Goal: Task Accomplishment & Management: Use online tool/utility

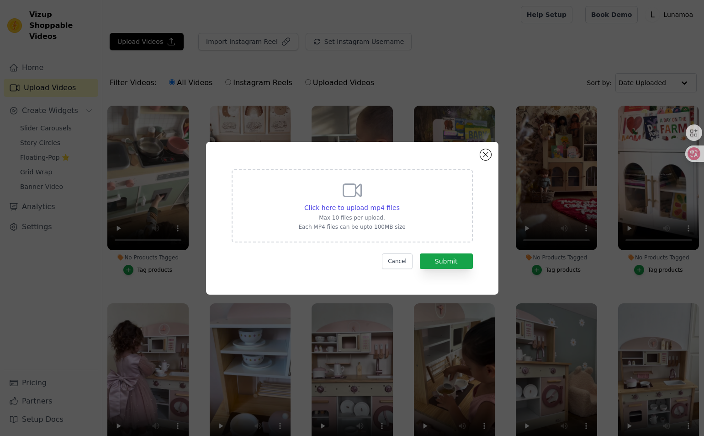
click at [369, 202] on div "Click here to upload mp4 files Max 10 files per upload. Each MP4 files can be u…" at bounding box center [351, 204] width 107 height 51
click at [399, 202] on input "Click here to upload mp4 files Max 10 files per upload. Each MP4 files can be u…" at bounding box center [399, 202] width 0 height 0
type input "C:\fakepath\KK1.mp4"
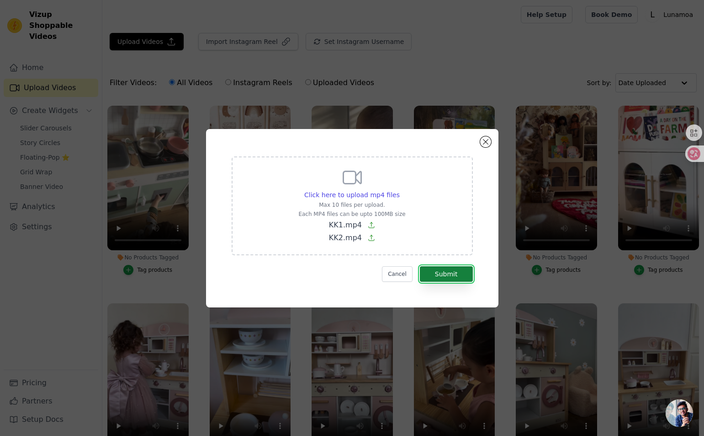
click at [449, 275] on button "Submit" at bounding box center [446, 274] width 53 height 16
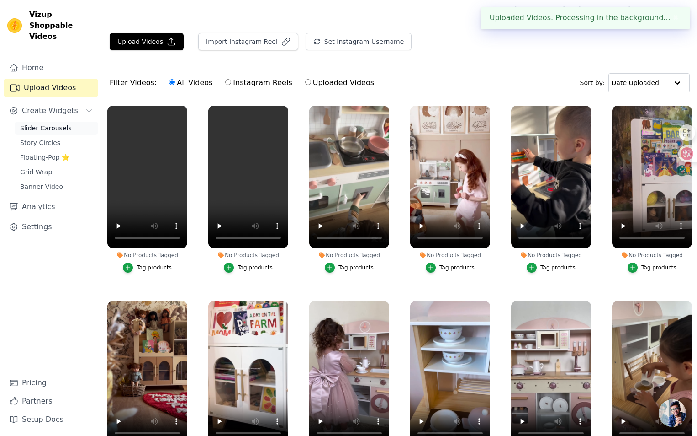
click at [49, 123] on span "Slider Carousels" at bounding box center [46, 127] width 52 height 9
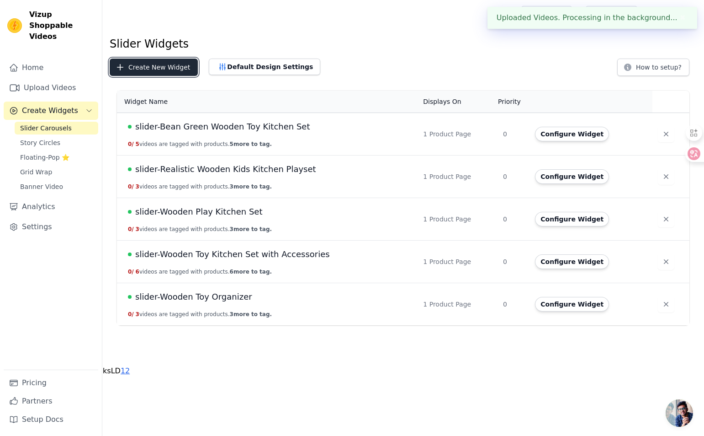
click at [148, 74] on button "Create New Widget" at bounding box center [154, 67] width 88 height 17
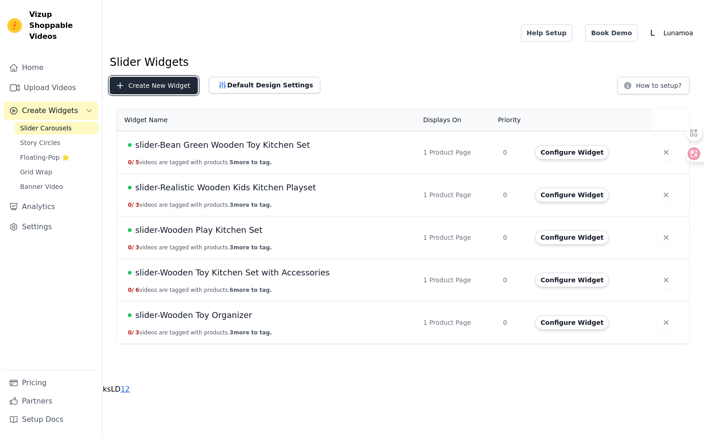
click at [166, 88] on button "Create New Widget" at bounding box center [154, 85] width 88 height 17
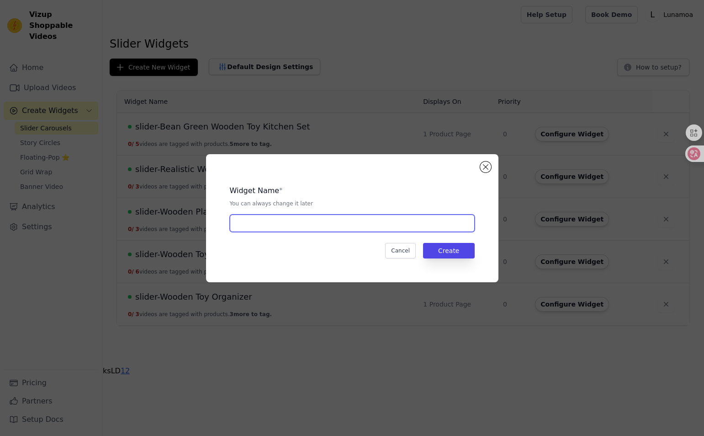
click at [255, 227] on input "text" at bounding box center [352, 222] width 245 height 17
type input "S"
paste input "Wooden Doll Bed"
type input "slider-Wooden Doll Bed"
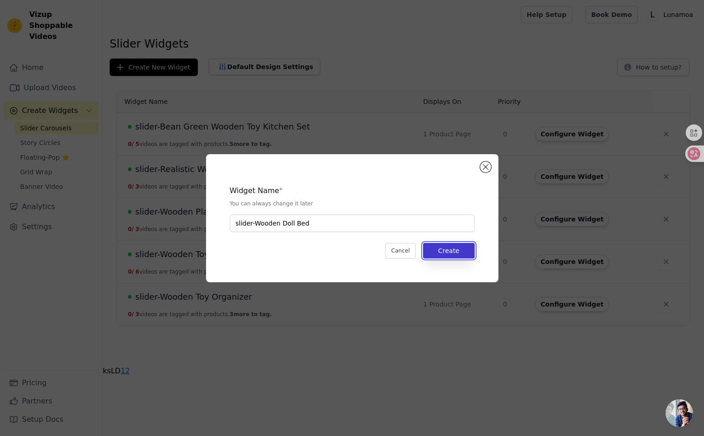
click at [453, 247] on button "Create" at bounding box center [449, 251] width 52 height 16
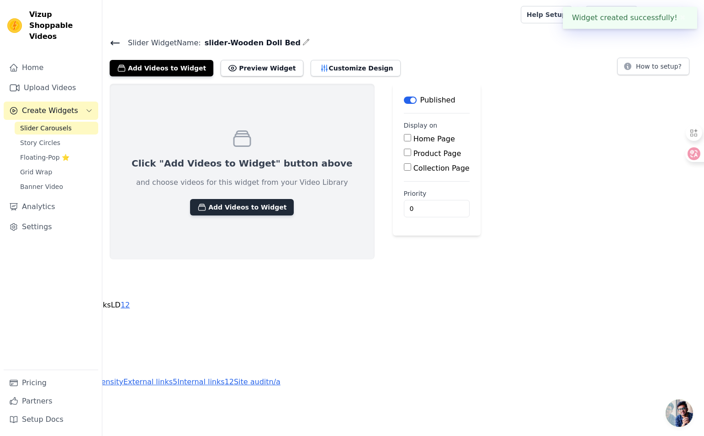
click at [248, 203] on button "Add Videos to Widget" at bounding box center [242, 207] width 104 height 16
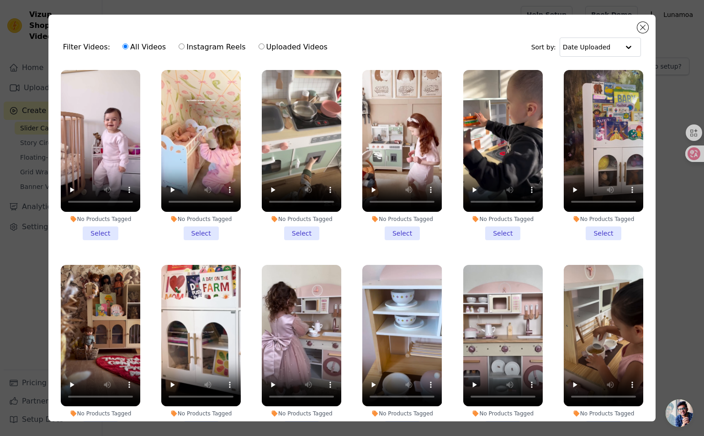
drag, startPoint x: 98, startPoint y: 230, endPoint x: 118, endPoint y: 229, distance: 20.6
click at [99, 229] on li "No Products Tagged Select" at bounding box center [101, 155] width 80 height 170
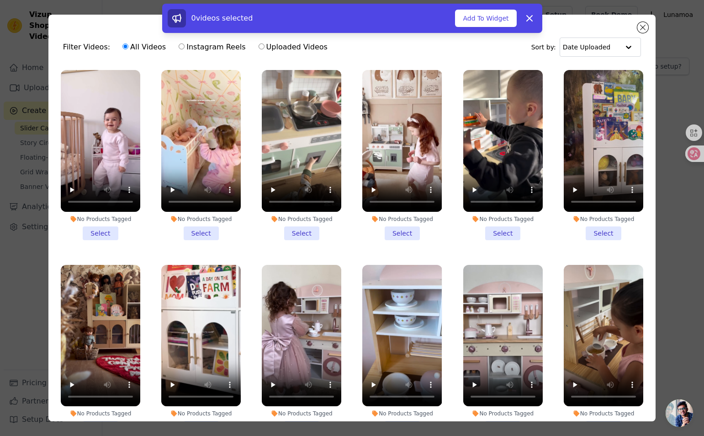
click at [213, 232] on li "No Products Tagged Select" at bounding box center [201, 155] width 80 height 170
click at [0, 0] on input "No Products Tagged Select" at bounding box center [0, 0] width 0 height 0
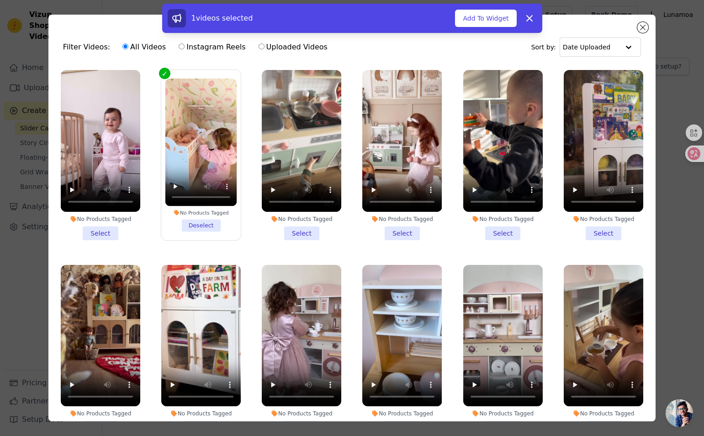
click at [103, 226] on li "No Products Tagged Select" at bounding box center [101, 155] width 80 height 170
click at [0, 0] on input "No Products Tagged Select" at bounding box center [0, 0] width 0 height 0
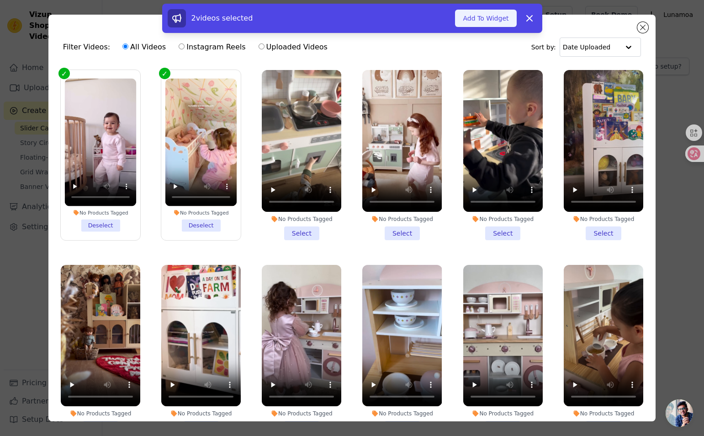
click at [478, 22] on button "Add To Widget" at bounding box center [485, 18] width 61 height 17
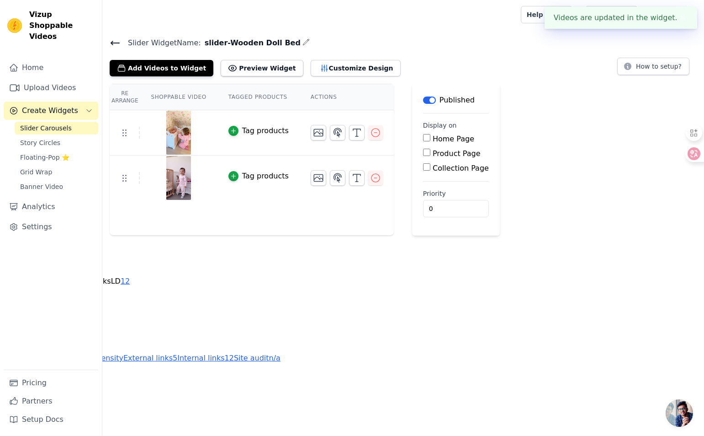
click at [426, 151] on input "Product Page" at bounding box center [426, 152] width 7 height 7
checkbox input "true"
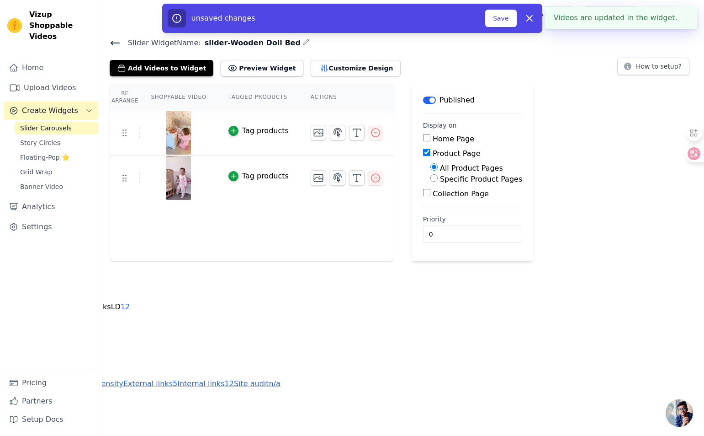
click at [431, 177] on input "Specific Product Pages" at bounding box center [434, 177] width 7 height 7
radio input "true"
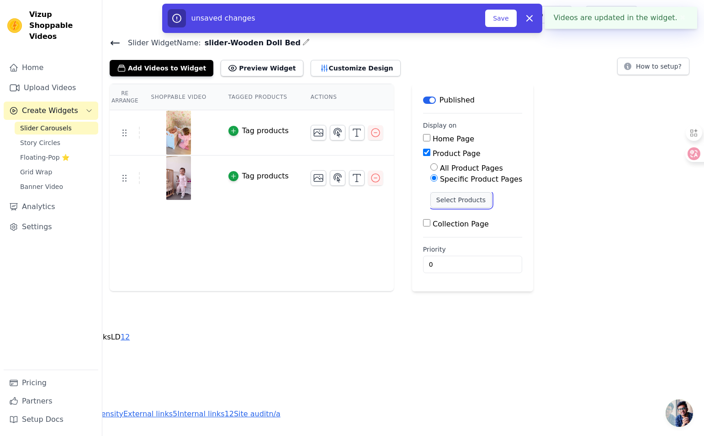
click at [457, 204] on button "Select Products" at bounding box center [461, 200] width 61 height 16
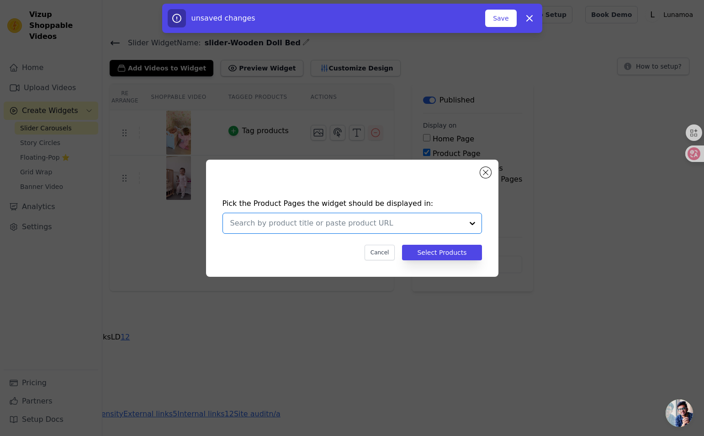
click at [321, 223] on input "text" at bounding box center [346, 223] width 233 height 11
click at [359, 220] on input "text" at bounding box center [346, 223] width 233 height 11
paste input "Wooden Doll Bed"
type input "Wooden Doll Bed"
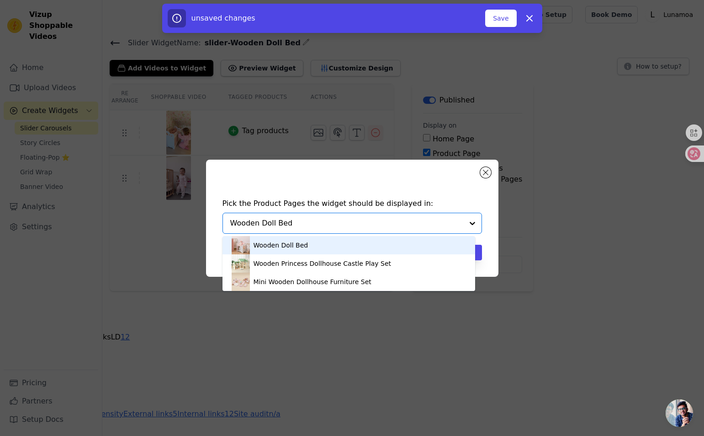
click at [297, 248] on div "Wooden Doll Bed" at bounding box center [281, 244] width 55 height 9
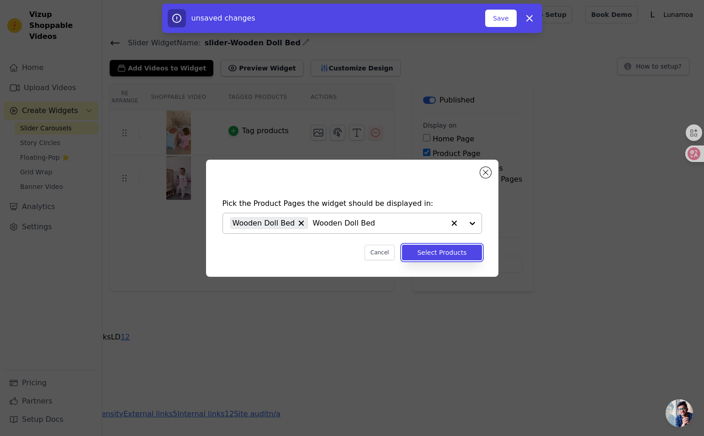
click at [418, 252] on button "Select Products" at bounding box center [442, 253] width 80 height 16
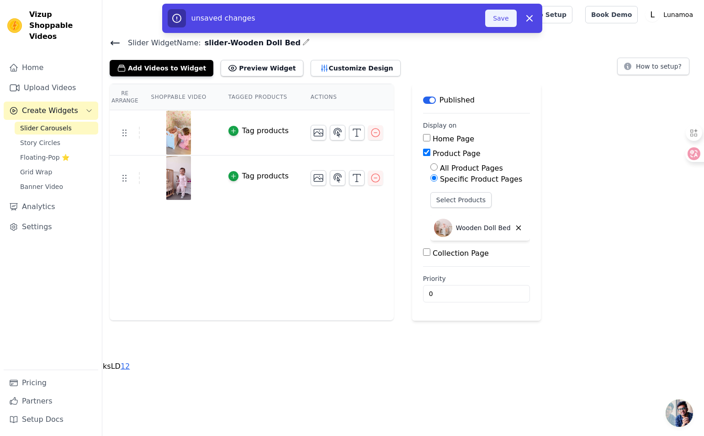
click at [500, 14] on button "Save" at bounding box center [500, 18] width 31 height 17
